Goal: Information Seeking & Learning: Learn about a topic

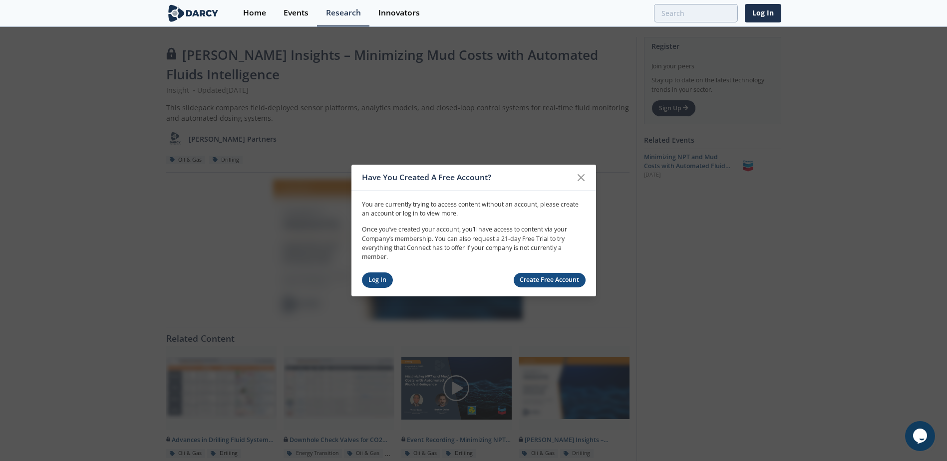
click at [376, 279] on link "Log In" at bounding box center [377, 280] width 31 height 15
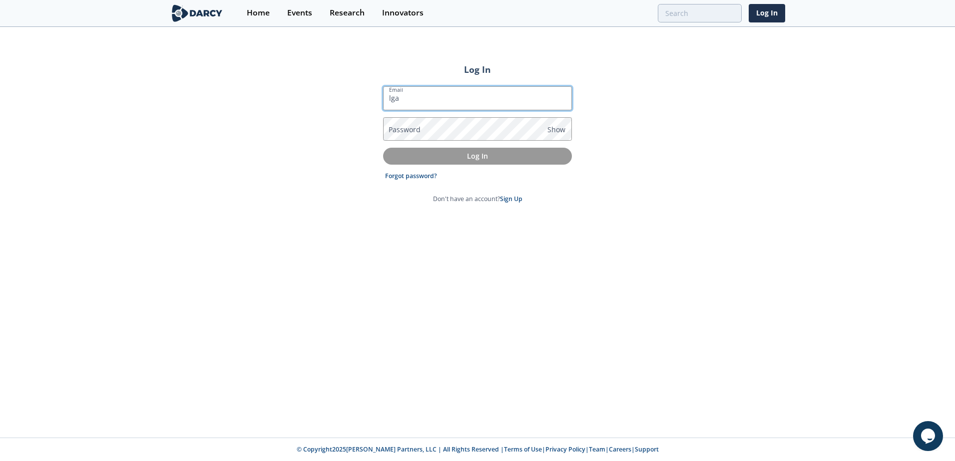
type input "[EMAIL_ADDRESS][DOMAIN_NAME]"
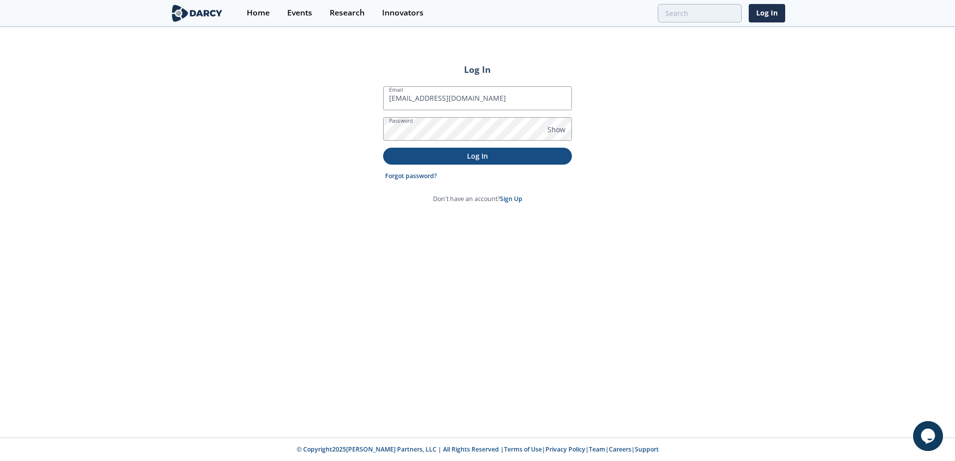
click at [486, 158] on p "Log In" at bounding box center [477, 156] width 175 height 10
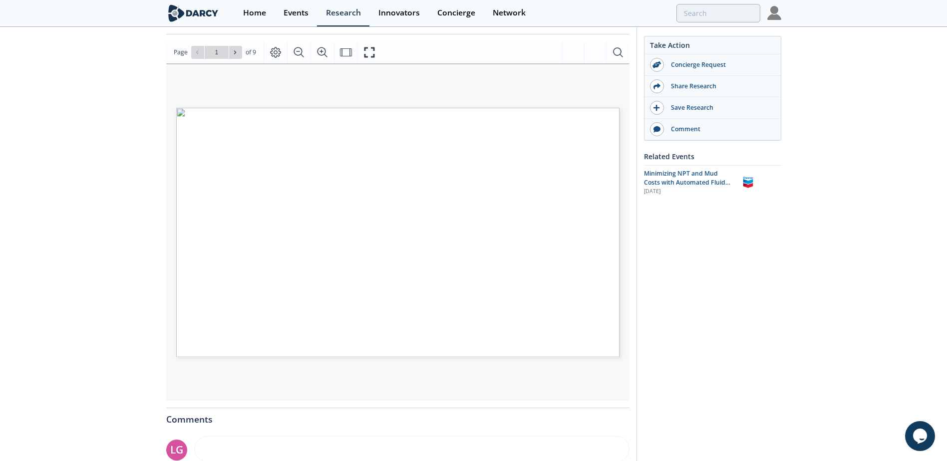
scroll to position [150, 0]
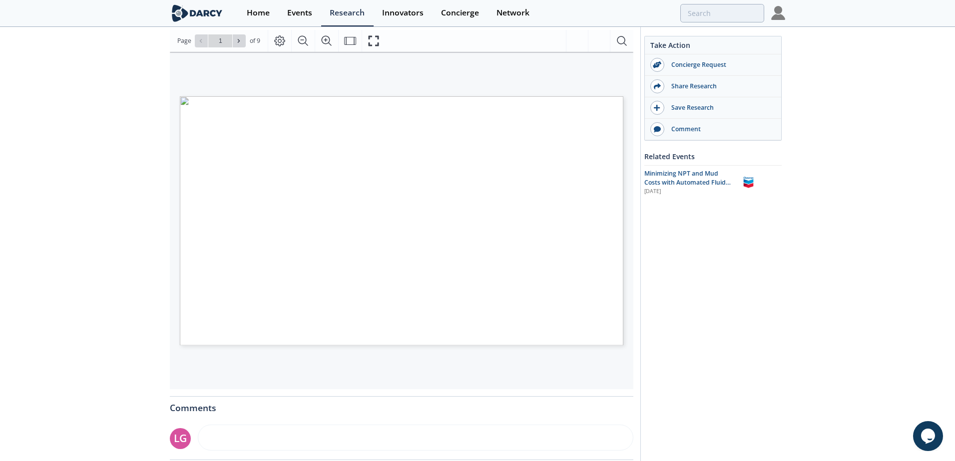
type input "2"
type input "3"
type input "4"
type input "5"
